Goal: Task Accomplishment & Management: Manage account settings

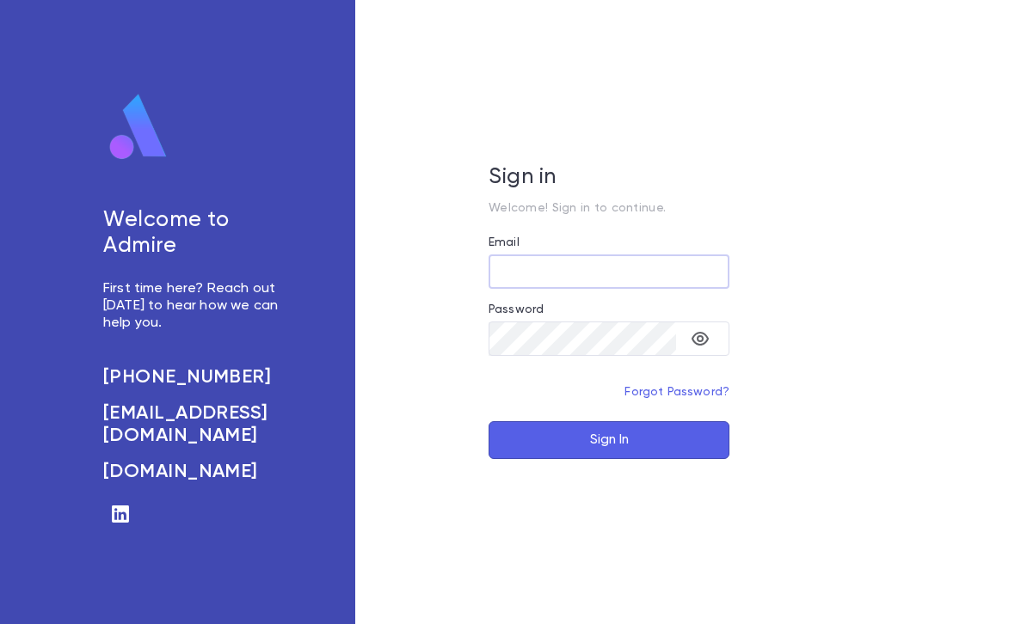
click at [640, 270] on input "Email" at bounding box center [608, 272] width 241 height 34
type input "**********"
click at [636, 443] on button "Sign In" at bounding box center [608, 440] width 241 height 38
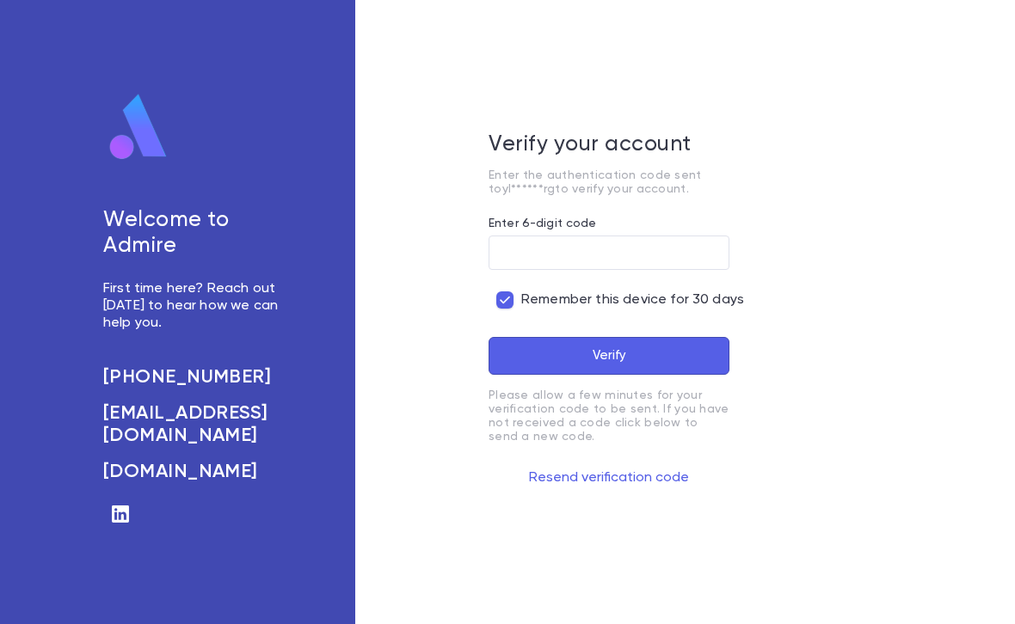
click at [612, 253] on input "Enter 6-digit code" at bounding box center [608, 254] width 241 height 34
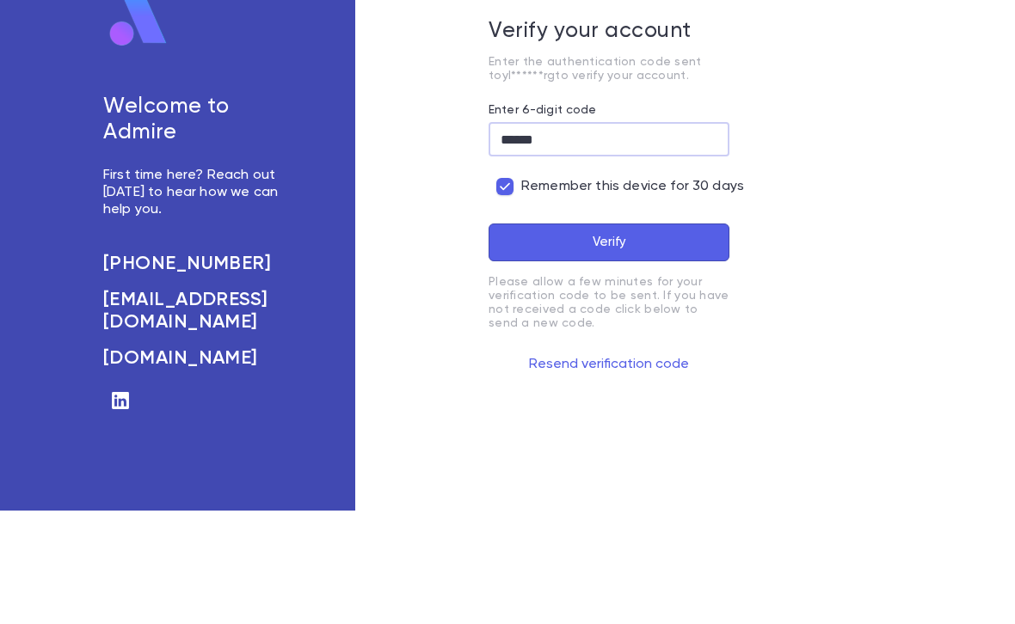
type input "******"
click at [660, 337] on button "Verify" at bounding box center [608, 356] width 241 height 38
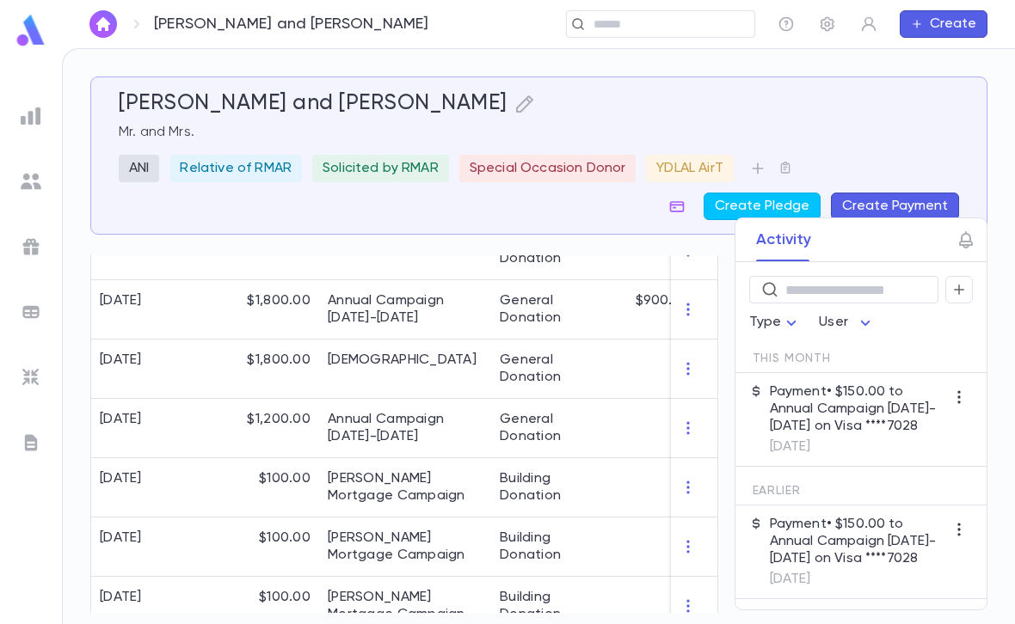
scroll to position [514, 0]
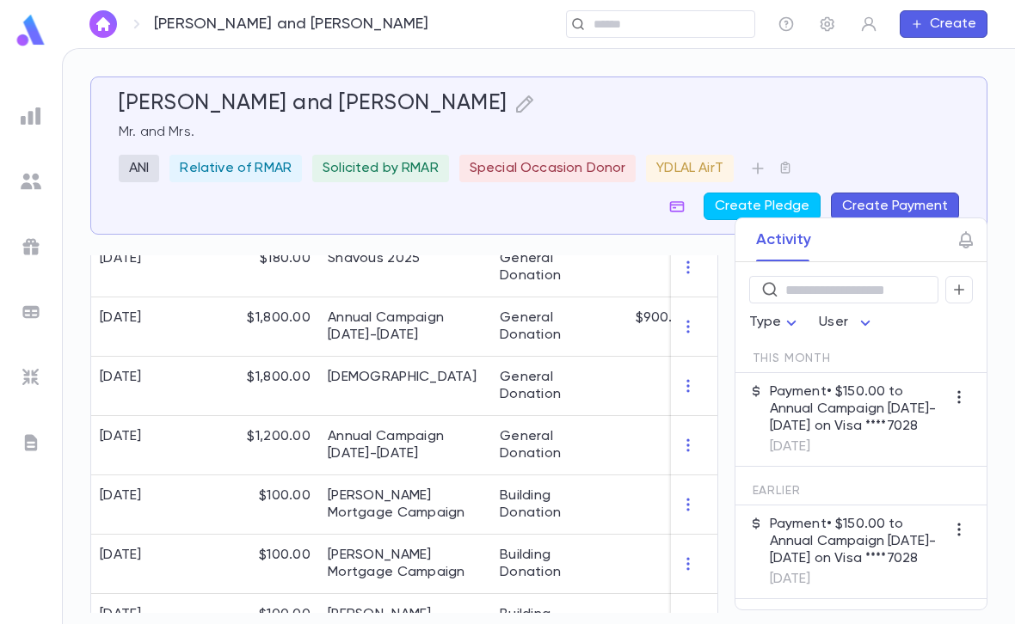
click at [578, 452] on div "General Donation" at bounding box center [556, 445] width 112 height 34
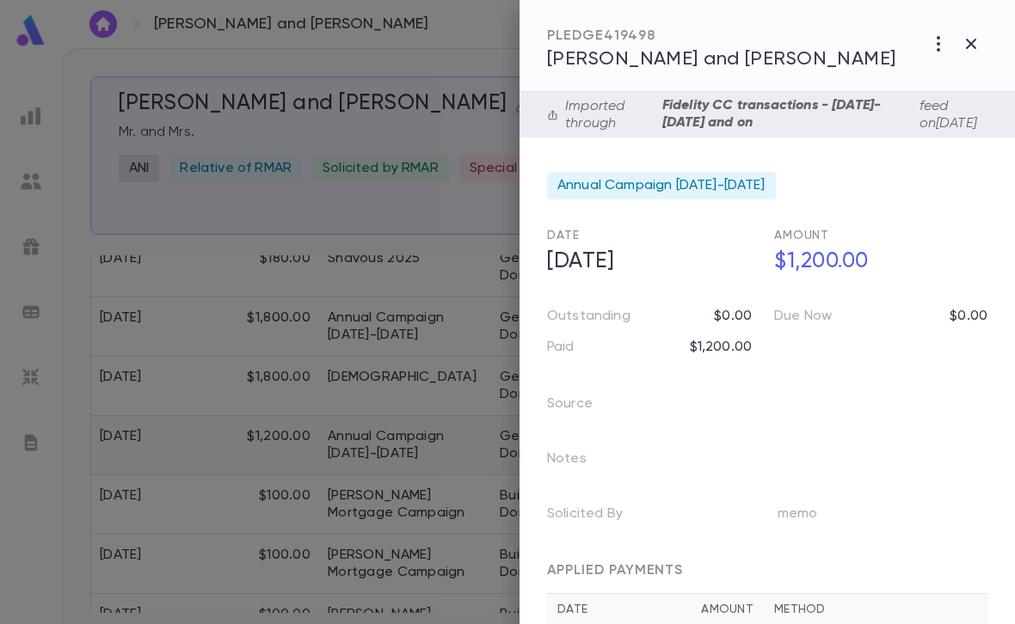
click at [115, 332] on div at bounding box center [507, 312] width 1015 height 624
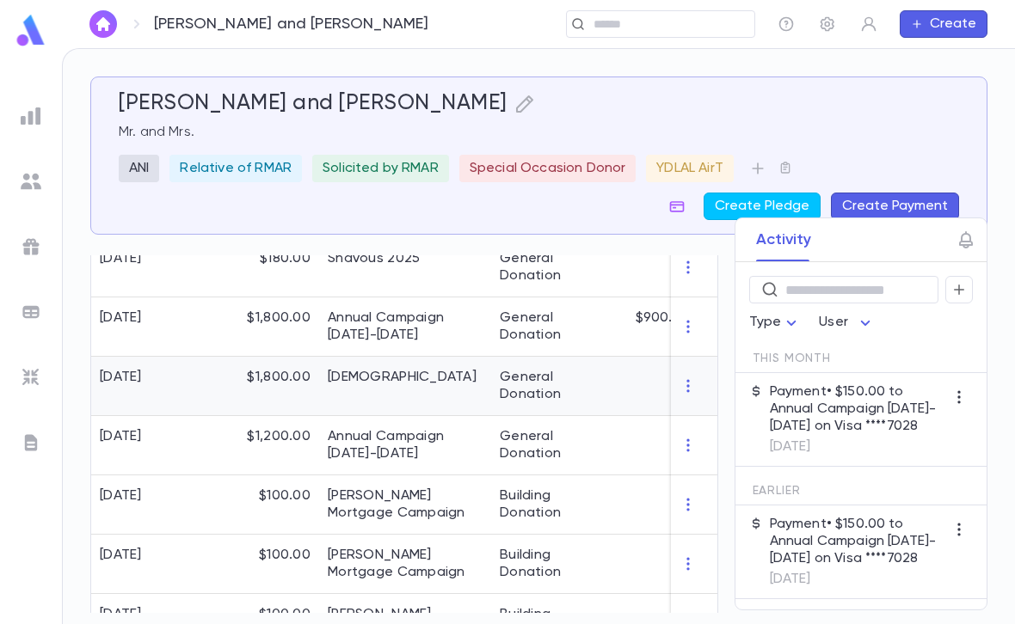
click at [553, 390] on div "General Donation" at bounding box center [556, 386] width 112 height 34
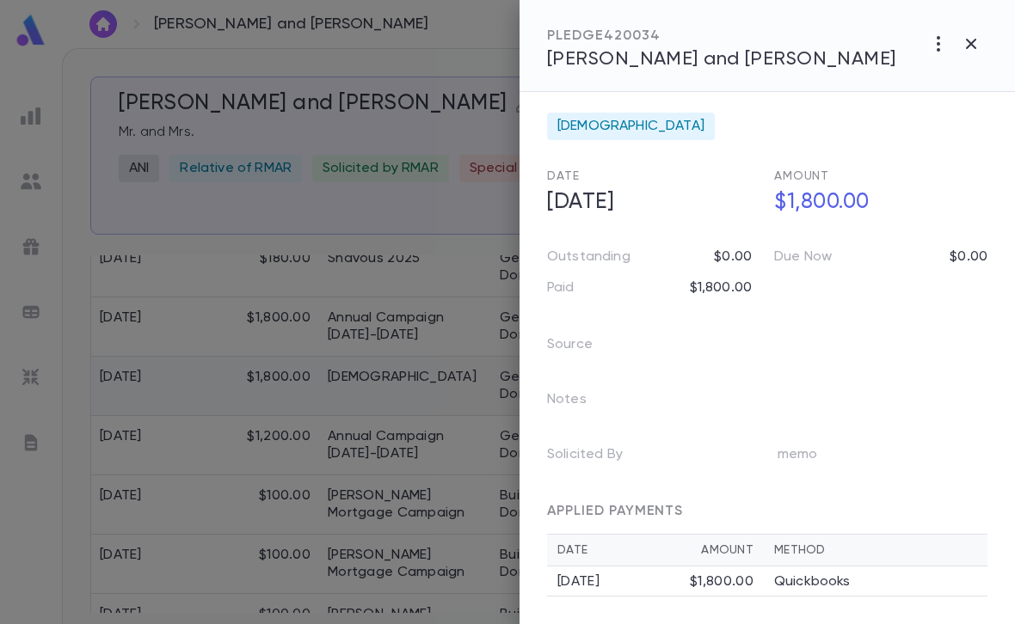
scroll to position [59, 0]
click at [983, 49] on button "button" at bounding box center [971, 44] width 33 height 33
